Goal: Task Accomplishment & Management: Manage account settings

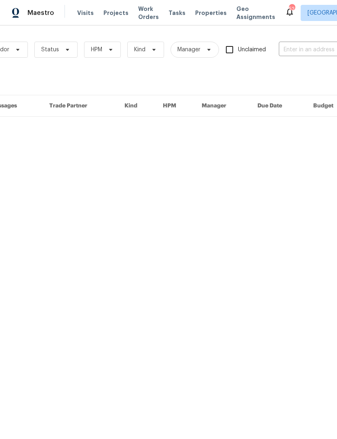
scroll to position [0, 80]
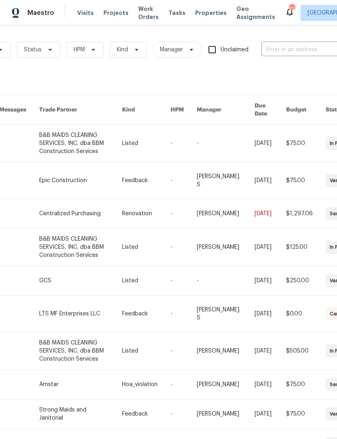
click at [303, 46] on input "text" at bounding box center [301, 50] width 81 height 13
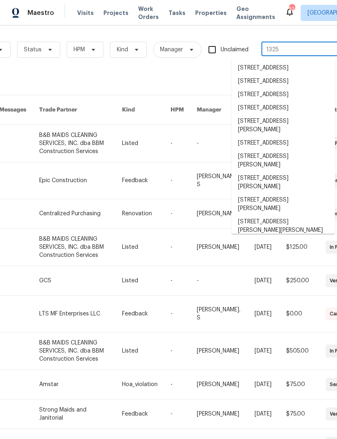
type input "1325 t"
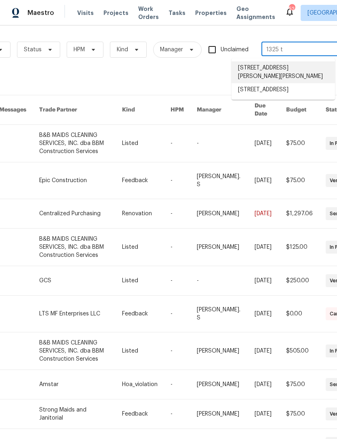
click at [306, 68] on li "1325 Tidwell Ln, Celina, TX 75009" at bounding box center [283, 72] width 103 height 22
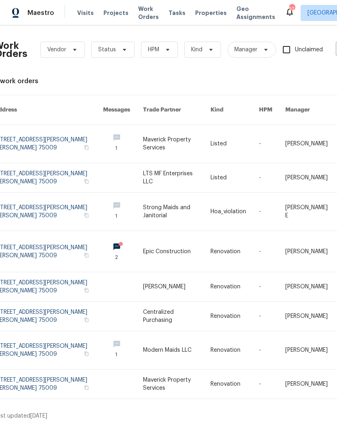
scroll to position [0, 6]
click at [162, 174] on link at bounding box center [175, 177] width 67 height 29
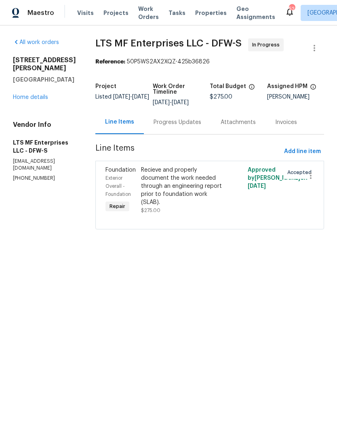
click at [190, 191] on div "Recieve and properly document the work needed through an engineering report pri…" at bounding box center [183, 186] width 84 height 40
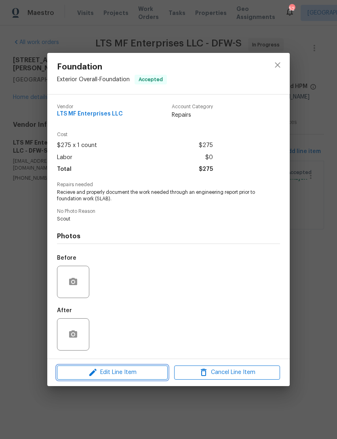
click at [144, 371] on span "Edit Line Item" at bounding box center [112, 373] width 106 height 10
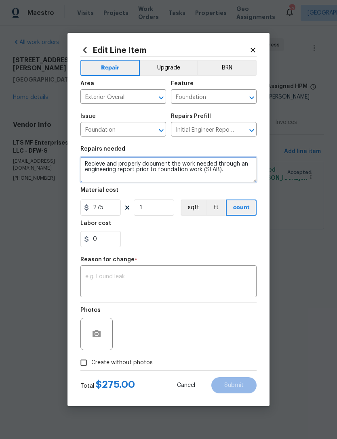
click at [86, 158] on textarea "Recieve and properly document the work needed through an engineering report pri…" at bounding box center [168, 170] width 176 height 26
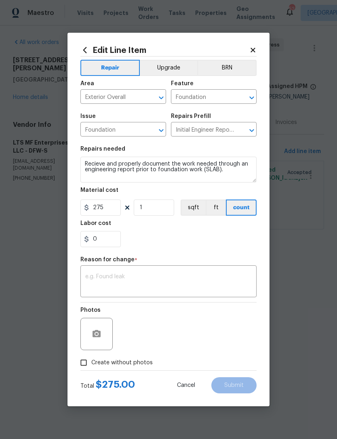
click at [85, 157] on div "Repairs needed" at bounding box center [168, 151] width 176 height 11
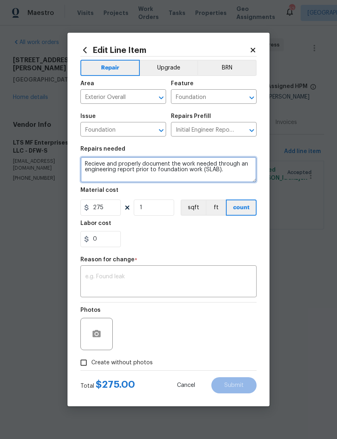
click at [88, 160] on textarea "Recieve and properly document the work needed through an engineering report pri…" at bounding box center [168, 170] width 176 height 26
click at [89, 164] on textarea "Recieve and properly document the work needed through an engineering report pri…" at bounding box center [168, 170] width 176 height 26
click at [88, 164] on textarea "Recieve and properly document the work needed through an engineering report pri…" at bounding box center [168, 170] width 176 height 26
type textarea "Foundation repair according to bid in photos -"
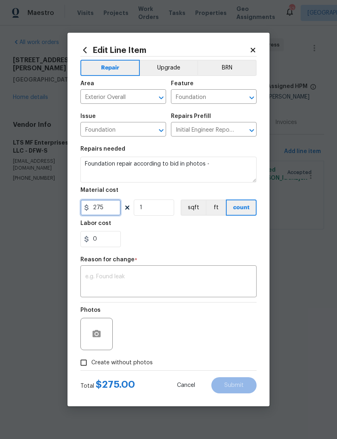
click at [112, 209] on input "275" at bounding box center [100, 208] width 40 height 16
click at [113, 210] on input "275" at bounding box center [100, 208] width 40 height 16
click at [113, 211] on input "275" at bounding box center [100, 208] width 40 height 16
type input "14650"
click at [199, 270] on div "x ​" at bounding box center [168, 283] width 176 height 30
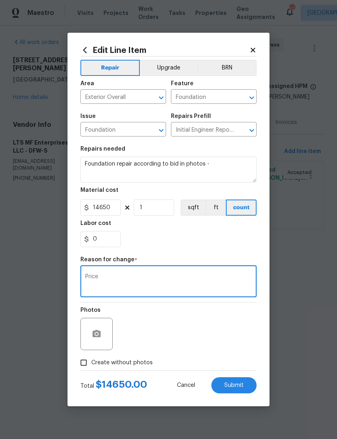
type textarea "Price"
click at [203, 252] on section "Repairs needed Foundation repair according to bid in photos - Material cost 146…" at bounding box center [168, 196] width 176 height 111
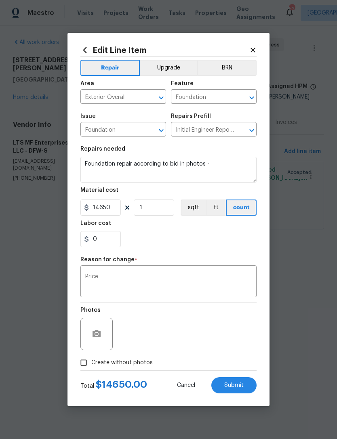
click at [135, 362] on span "Create without photos" at bounding box center [121, 363] width 61 height 8
click at [91, 362] on input "Create without photos" at bounding box center [83, 362] width 15 height 15
click at [103, 339] on button "button" at bounding box center [96, 333] width 19 height 19
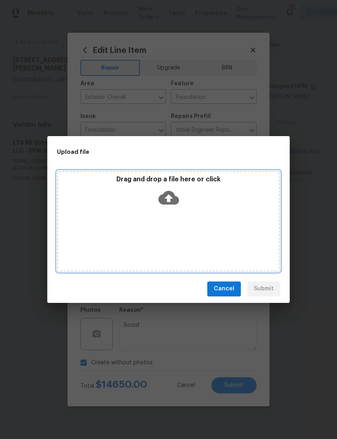
click at [203, 213] on div "Drag and drop a file here or click" at bounding box center [168, 221] width 223 height 101
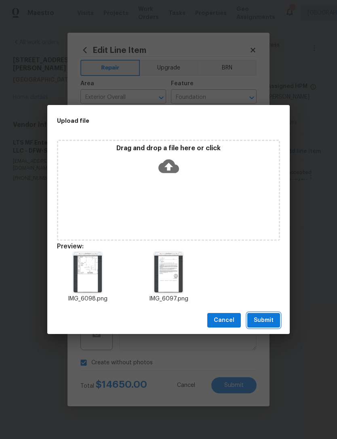
click at [267, 318] on span "Submit" at bounding box center [264, 321] width 20 height 10
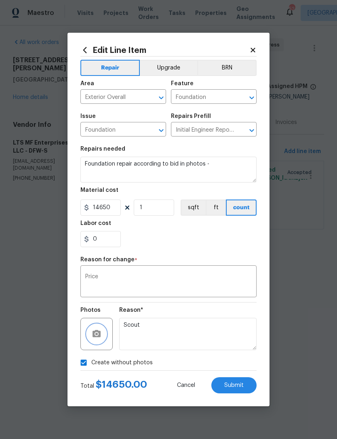
checkbox input "false"
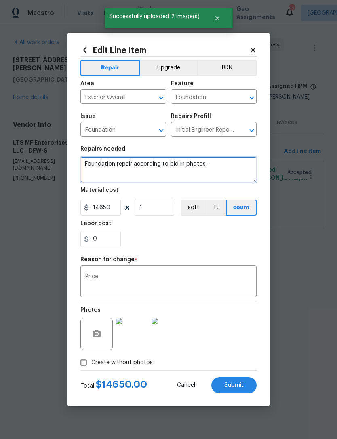
click at [144, 162] on textarea "Foundation repair according to bid in photos -" at bounding box center [168, 170] width 176 height 26
click at [149, 162] on textarea "Foundation repair according to bid in photos -" at bounding box center [168, 170] width 176 height 26
click at [219, 172] on textarea "Foundation repair to bid in photos -" at bounding box center [168, 170] width 176 height 26
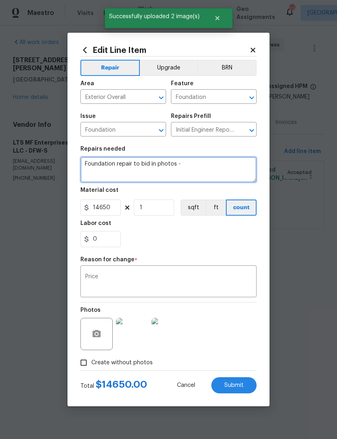
click at [137, 164] on textarea "Foundation repair to bid in photos -" at bounding box center [168, 170] width 176 height 26
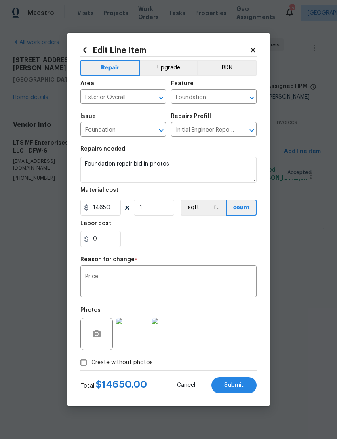
click at [222, 238] on div "0" at bounding box center [168, 239] width 176 height 16
click at [242, 384] on span "Submit" at bounding box center [233, 386] width 19 height 6
type textarea "Recieve and properly document the work needed through an engineering report pri…"
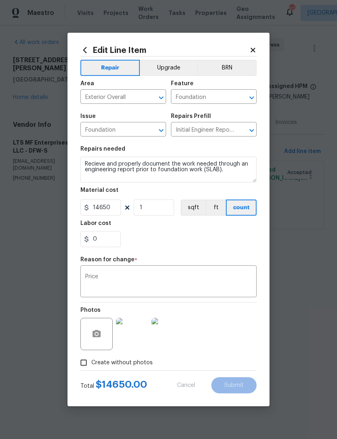
type input "275"
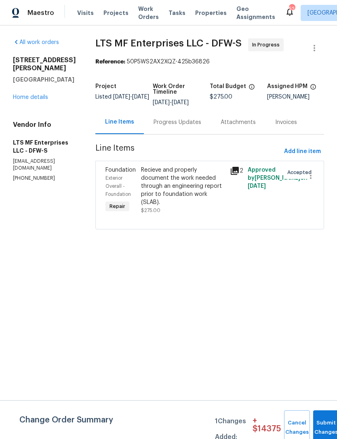
click at [36, 95] on link "Home details" at bounding box center [30, 98] width 35 height 6
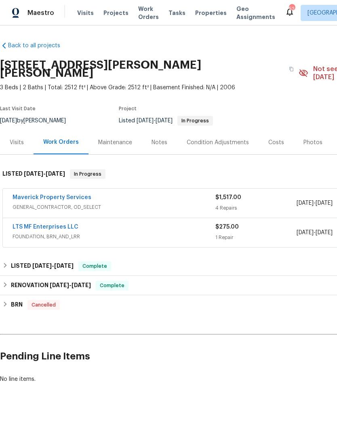
click at [71, 195] on link "Maverick Property Services" at bounding box center [52, 198] width 79 height 6
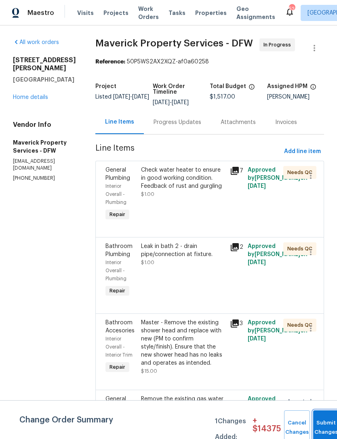
click at [325, 420] on button "Submit Changes" at bounding box center [326, 428] width 26 height 35
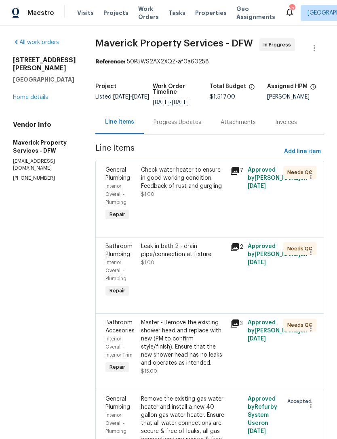
click at [42, 95] on link "Home details" at bounding box center [30, 98] width 35 height 6
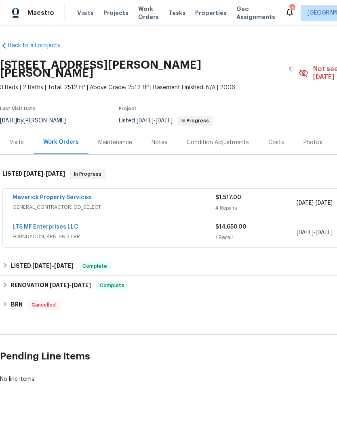
click at [60, 224] on link "LTS MF Enterprises LLC" at bounding box center [46, 227] width 66 height 6
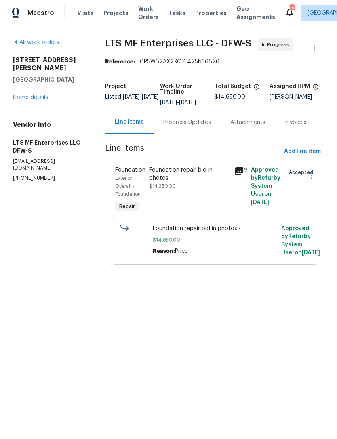
click at [187, 126] on div "Progress Updates" at bounding box center [187, 122] width 48 height 8
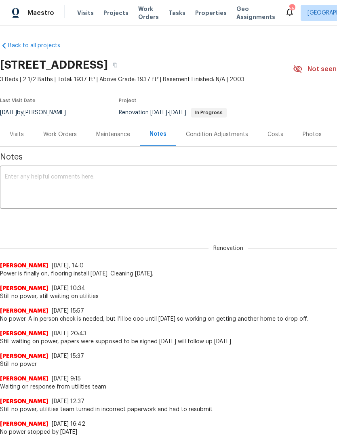
click at [138, 17] on span "Work Orders" at bounding box center [148, 13] width 21 height 16
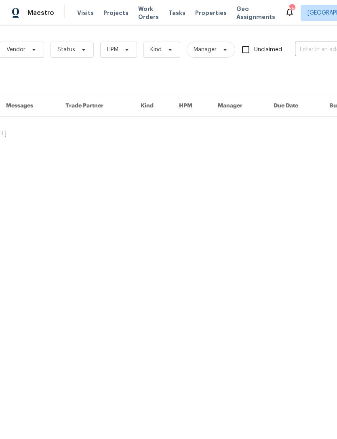
scroll to position [0, 52]
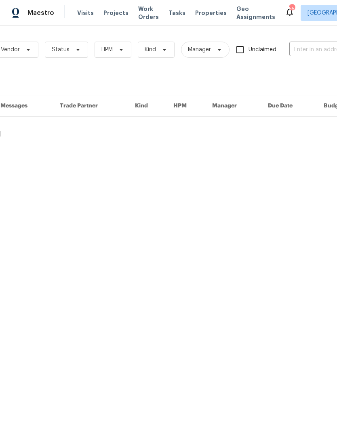
click at [308, 53] on input "text" at bounding box center [329, 50] width 81 height 13
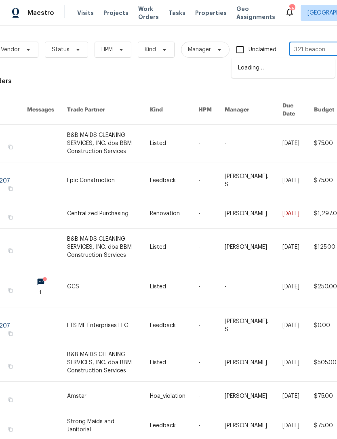
type input "321 beacon"
click at [286, 73] on li "321 Beacon Hill Dr, Allen, TX 75013" at bounding box center [283, 67] width 103 height 13
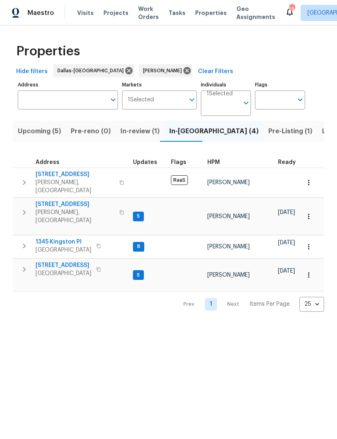
click at [322, 128] on span "Listed (28)" at bounding box center [339, 131] width 35 height 11
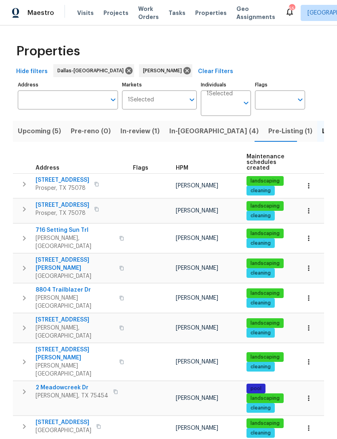
click at [68, 256] on span "[STREET_ADDRESS][PERSON_NAME]" at bounding box center [75, 264] width 79 height 16
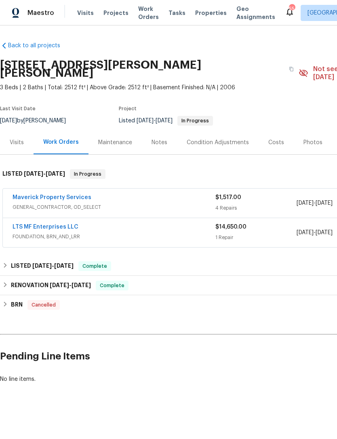
click at [160, 139] on div "Notes" at bounding box center [160, 143] width 16 height 8
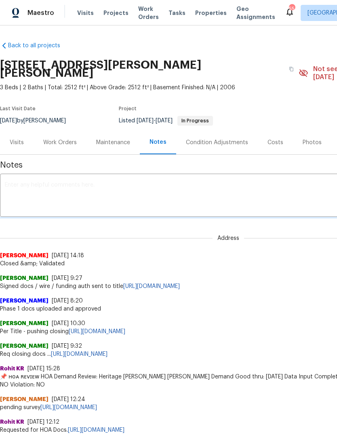
click at [68, 182] on textarea at bounding box center [228, 196] width 447 height 28
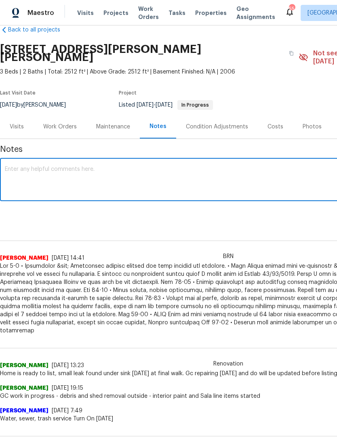
scroll to position [16, 0]
click at [33, 167] on textarea at bounding box center [228, 180] width 447 height 28
click at [34, 166] on textarea at bounding box center [228, 180] width 447 height 28
paste textarea "[URL][DOMAIN_NAME]"
click at [48, 173] on textarea "[URL][DOMAIN_NAME] Home Tom’s for foundation repair post fall through" at bounding box center [228, 180] width 447 height 28
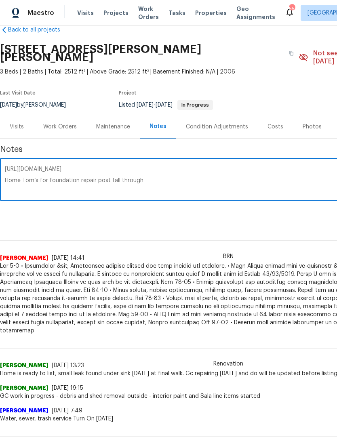
click at [38, 173] on textarea "[URL][DOMAIN_NAME] Home Tom’s for foundation repair post fall through" at bounding box center [228, 180] width 447 height 28
click at [218, 180] on textarea "[URL][DOMAIN_NAME] Home [PERSON_NAME]’d for foundation repair post fall through" at bounding box center [228, 180] width 447 height 28
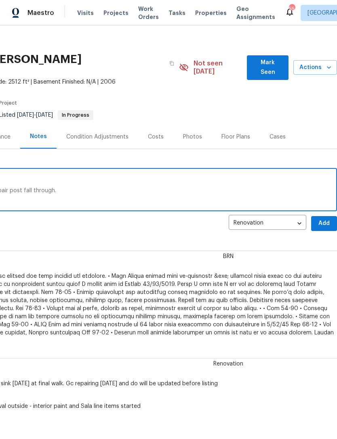
scroll to position [6, 120]
type textarea "[URL][DOMAIN_NAME] Home [PERSON_NAME]’d for foundation repair post fall through."
click at [324, 219] on span "Add" at bounding box center [324, 224] width 13 height 10
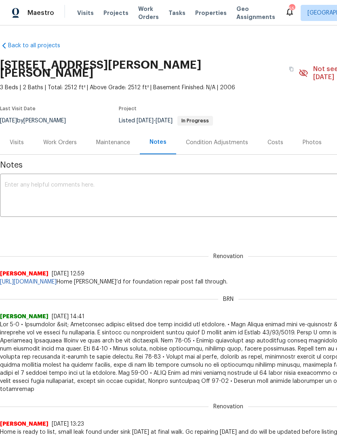
scroll to position [0, 0]
